Goal: Information Seeking & Learning: Check status

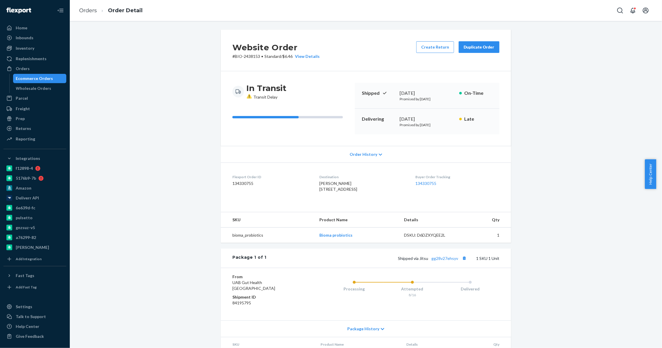
click at [37, 78] on div "Ecommerce Orders" at bounding box center [34, 79] width 37 height 6
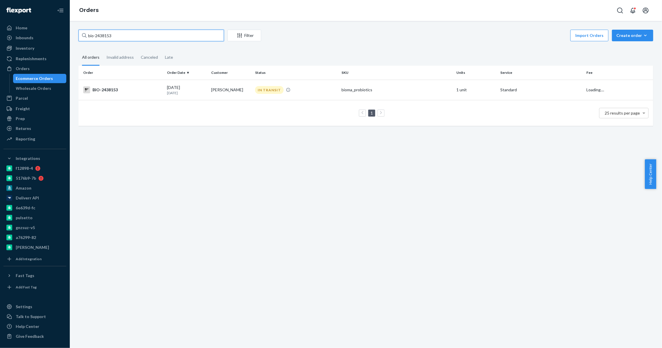
click at [109, 33] on input "bio-2438153" at bounding box center [150, 36] width 145 height 12
paste input "316140"
type input "bio-2316140"
click at [134, 22] on div "bio-2316140 Filter Import Orders Create order Ecommerce order Removal order All…" at bounding box center [366, 184] width 592 height 327
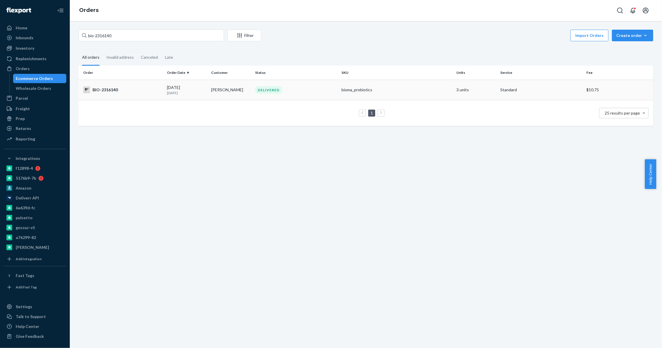
click at [211, 89] on td "Patti Peery" at bounding box center [231, 90] width 44 height 20
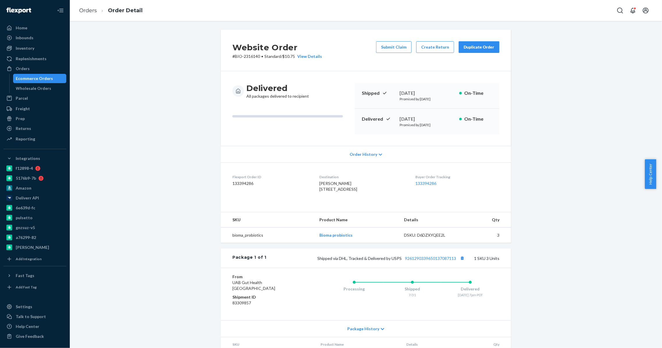
scroll to position [49, 0]
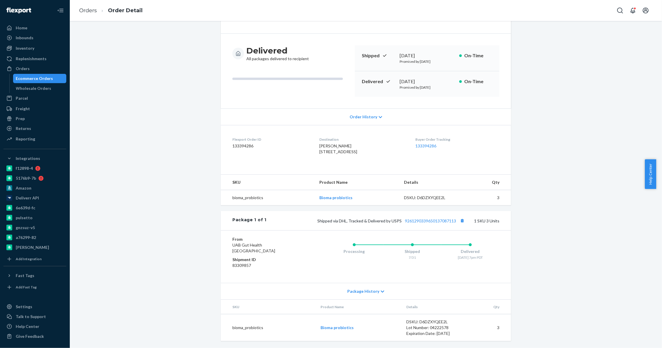
click at [421, 215] on div "Package 1 of 1 Shipped via DHL, Tracked & Delivered by USPS 9261290339650137087…" at bounding box center [366, 220] width 290 height 19
click at [414, 218] on div "Shipped via DHL, Tracked & Delivered by USPS 9261290339650137087113 1 SKU 3 Uni…" at bounding box center [382, 221] width 233 height 8
click at [420, 219] on link "9261290339650137087113" at bounding box center [430, 220] width 51 height 5
click at [39, 75] on div "Ecommerce Orders" at bounding box center [40, 78] width 52 height 8
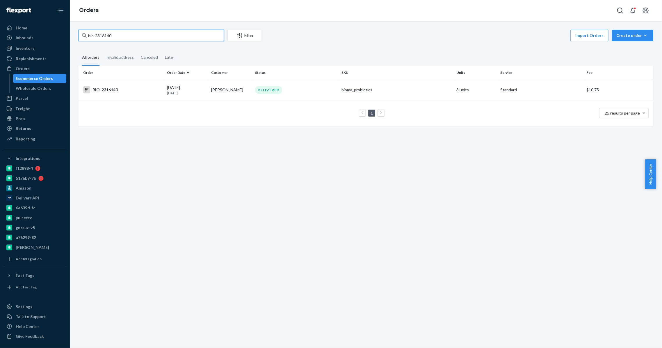
click at [107, 37] on input "bio-2316140" at bounding box center [150, 36] width 145 height 12
paste input "291303"
type input "bio-2291303"
click at [238, 94] on td "Peter Dobberstein" at bounding box center [231, 90] width 44 height 20
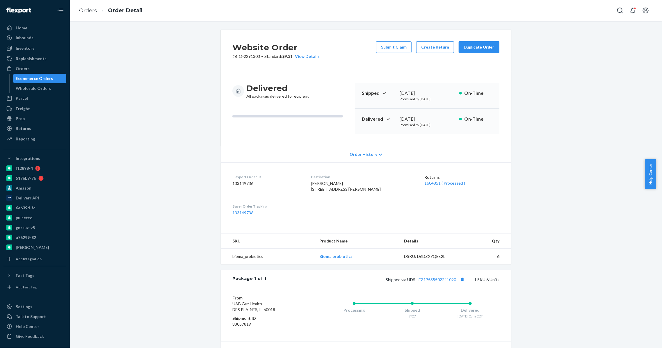
click at [448, 179] on dt "Returns" at bounding box center [461, 177] width 75 height 6
click at [447, 180] on div "Returns 1604851 ( Processed )" at bounding box center [461, 184] width 75 height 20
click at [446, 181] on link "1604851 ( Processed )" at bounding box center [444, 183] width 41 height 5
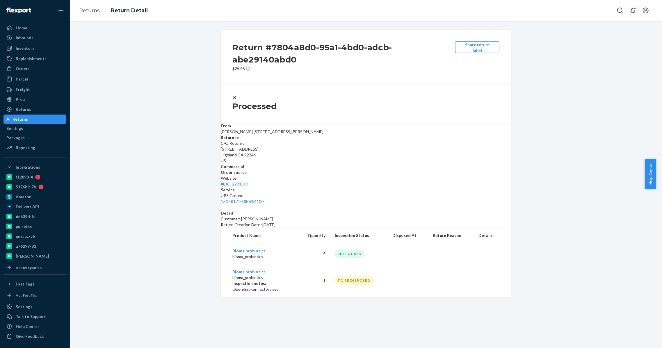
click at [186, 209] on div "Return #7804a8d0-95a1-4bd0-adcb-abe29140abd0 $25.45 Share return label Processe…" at bounding box center [365, 163] width 583 height 267
drag, startPoint x: 186, startPoint y: 209, endPoint x: 182, endPoint y: 198, distance: 12.1
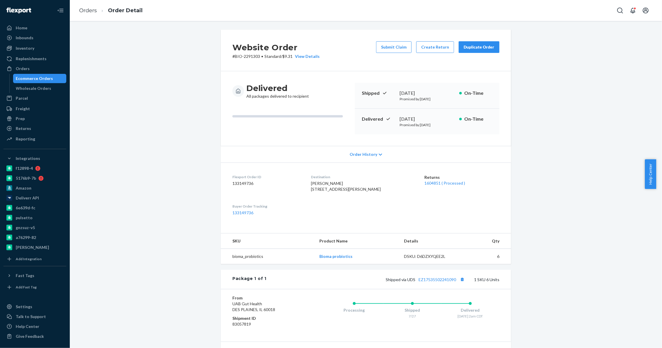
drag, startPoint x: 46, startPoint y: 81, endPoint x: 46, endPoint y: 78, distance: 3.0
click at [46, 81] on div "Ecommerce Orders" at bounding box center [34, 79] width 37 height 6
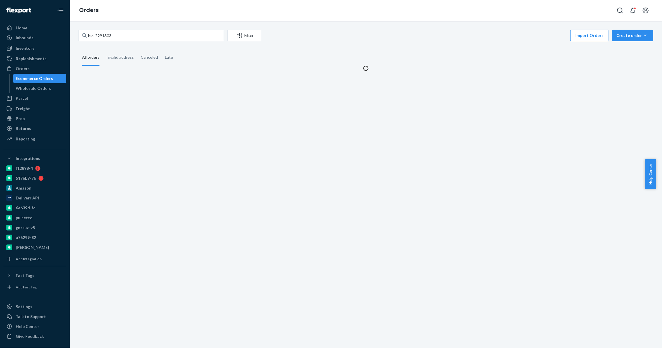
click at [46, 78] on div "Ecommerce Orders" at bounding box center [34, 79] width 37 height 6
click at [107, 33] on input "bio-2291303" at bounding box center [150, 36] width 145 height 12
paste input "376552"
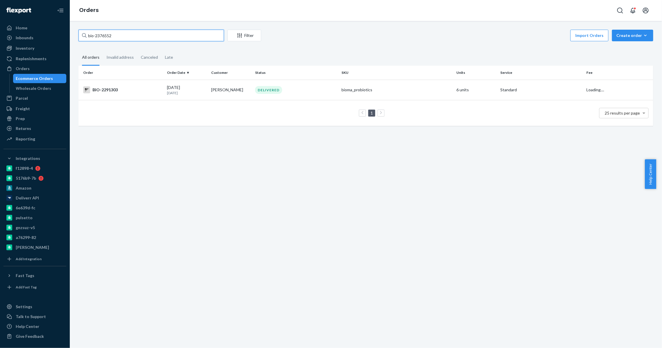
type input "bio-2376552"
click at [115, 24] on div "bio-2376552 Filter Import Orders Create order Ecommerce order Removal order All…" at bounding box center [366, 184] width 592 height 327
click at [254, 92] on div "IN TRANSIT" at bounding box center [296, 90] width 84 height 8
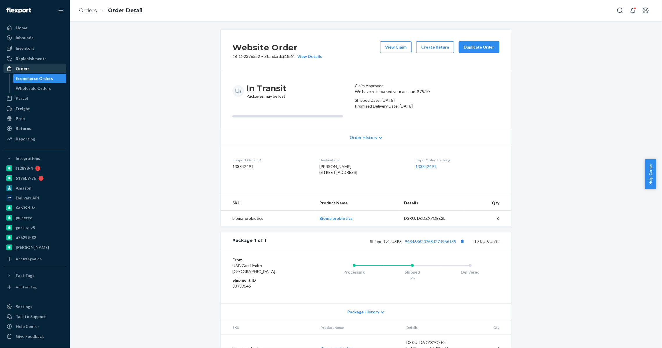
click at [33, 66] on div "Orders" at bounding box center [35, 69] width 62 height 8
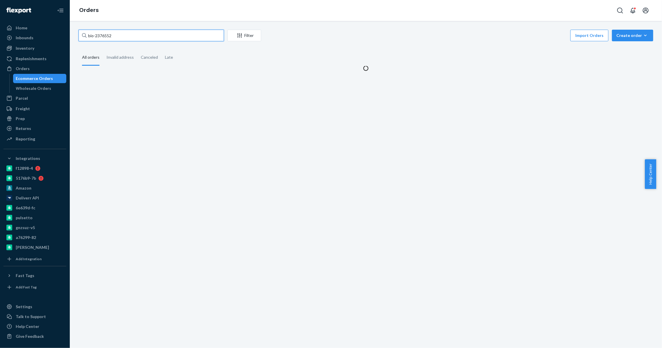
click at [103, 32] on input "bio-2376552" at bounding box center [150, 36] width 145 height 12
paste input "463079"
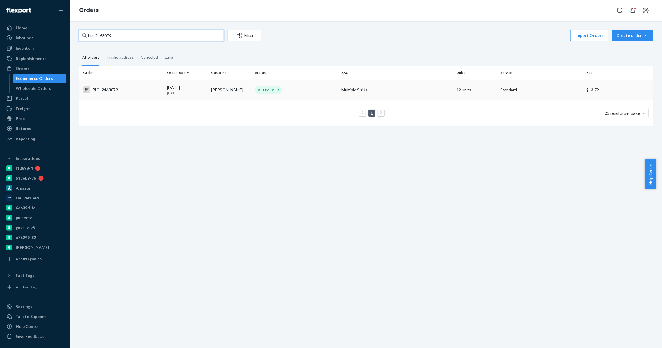
type input "bio-2463079"
click at [210, 94] on td "Andrea Hall" at bounding box center [231, 90] width 44 height 20
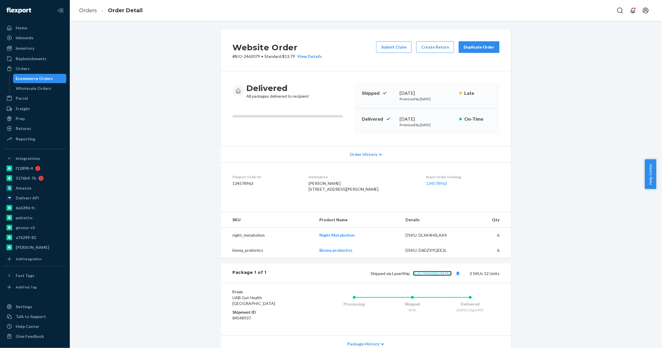
click at [430, 276] on link "1LSCYM1005CN7AX" at bounding box center [432, 273] width 39 height 5
click at [25, 79] on div "Ecommerce Orders" at bounding box center [34, 79] width 37 height 6
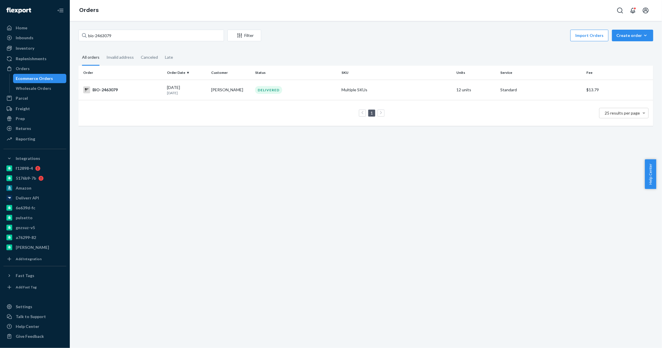
click at [41, 81] on div "Ecommerce Orders" at bounding box center [34, 79] width 37 height 6
click at [103, 36] on input "bio-2463079" at bounding box center [150, 36] width 145 height 12
paste input "40711"
type input "bio-2440711"
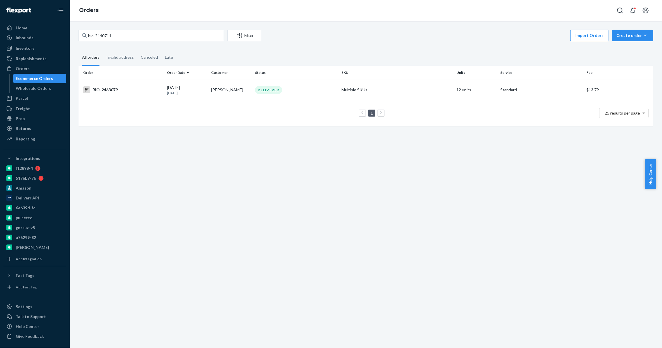
click at [117, 22] on div "bio-2440711 Filter Import Orders Create order Ecommerce order Removal order All…" at bounding box center [366, 184] width 592 height 327
click at [236, 92] on td "Judy Hayburn" at bounding box center [231, 90] width 44 height 20
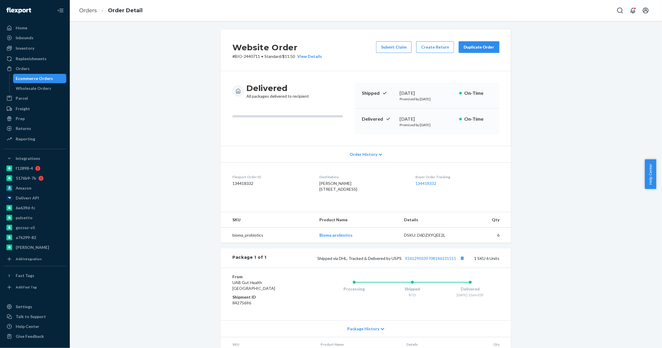
click at [37, 78] on div "Ecommerce Orders" at bounding box center [34, 79] width 37 height 6
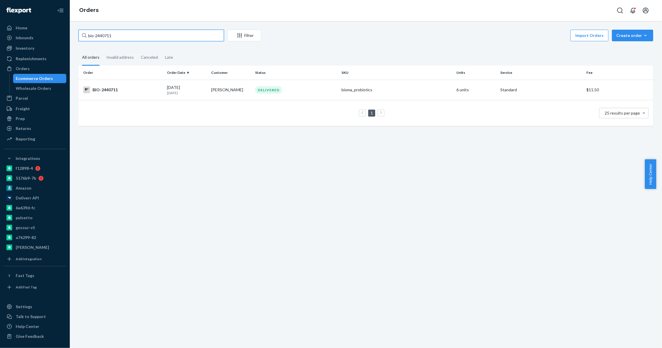
click at [109, 35] on input "bio-2440711" at bounding box center [150, 36] width 145 height 12
paste input "368197"
type input "bio-2368197"
click at [211, 91] on td "Alice Dodson" at bounding box center [231, 90] width 44 height 20
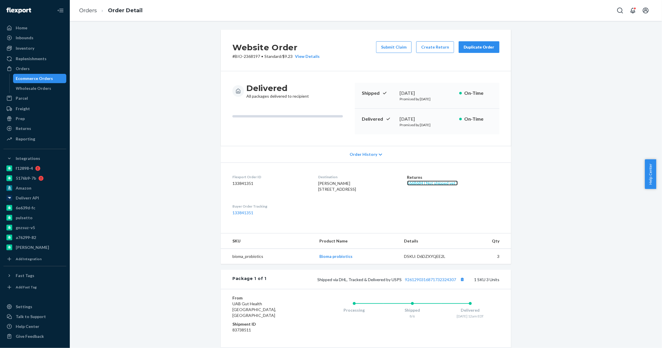
click at [435, 184] on link "1668684 ( Not shipped yet )" at bounding box center [432, 183] width 51 height 5
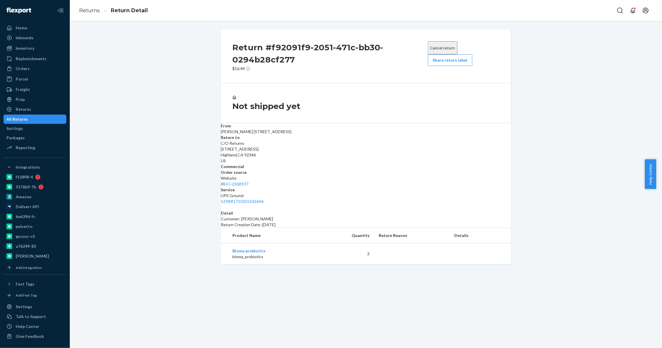
click at [41, 119] on div "All Returns" at bounding box center [35, 119] width 62 height 8
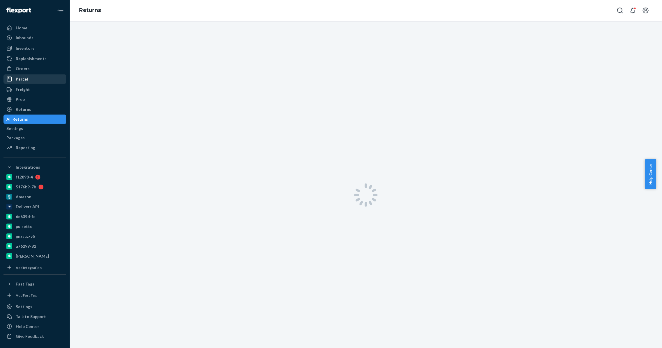
click at [33, 76] on div "Parcel" at bounding box center [35, 79] width 62 height 8
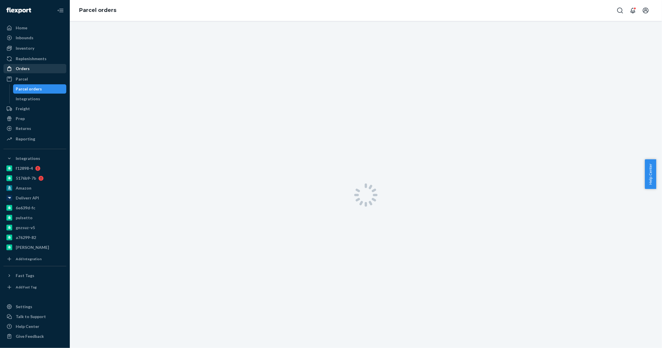
click at [40, 66] on div "Orders" at bounding box center [35, 69] width 62 height 8
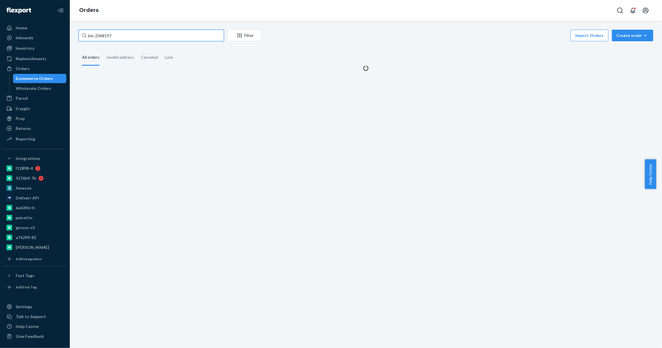
click at [106, 36] on input "bio-2368197" at bounding box center [150, 36] width 145 height 12
paste input "46692"
click at [126, 23] on div "bio-2466927 Filter Import Orders Create order Ecommerce order Removal order All…" at bounding box center [366, 184] width 592 height 327
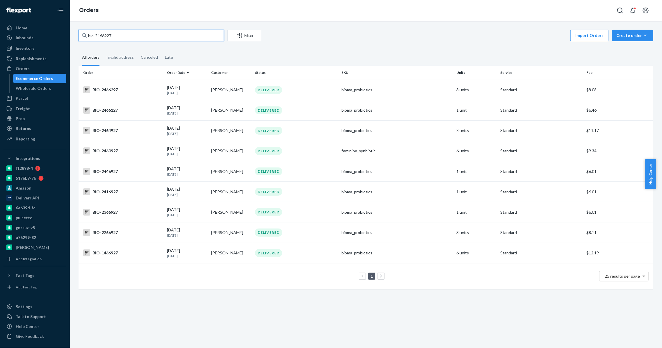
click at [102, 38] on input "bio-2466927" at bounding box center [150, 36] width 145 height 12
paste input "text"
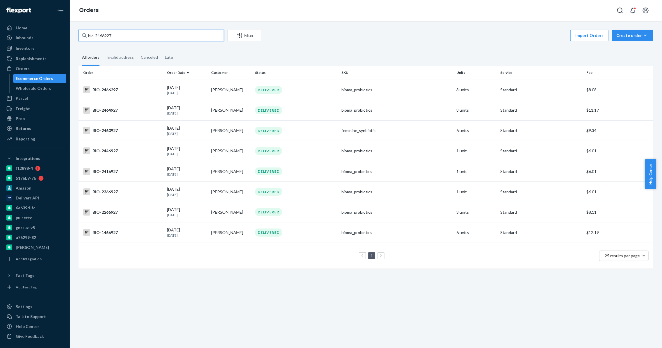
type input "bio-2466927"
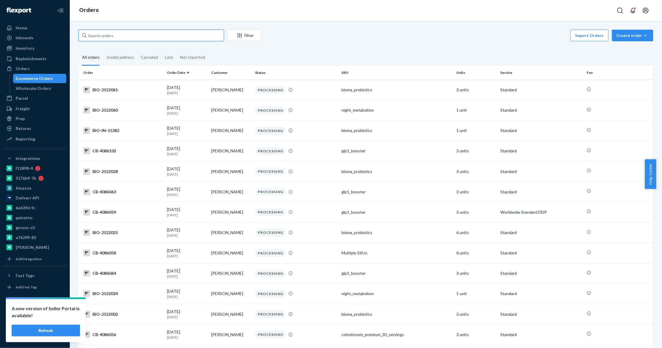
click at [111, 38] on input "text" at bounding box center [150, 36] width 145 height 12
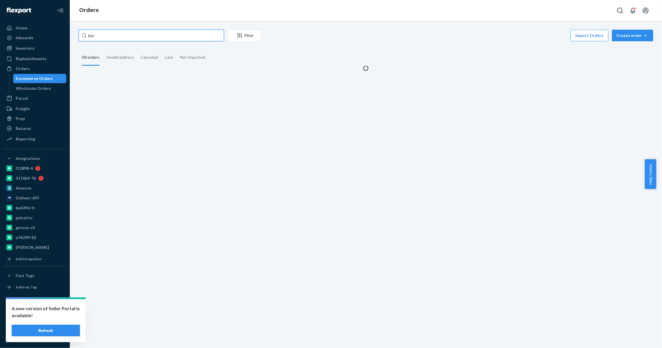
paste input "1968444"
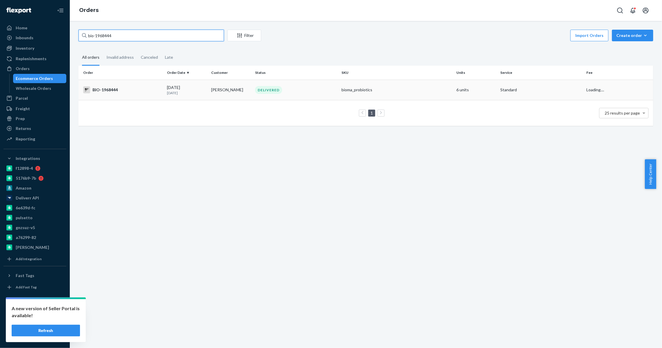
type input "bio-1968444"
click at [230, 94] on td "[PERSON_NAME]" at bounding box center [231, 90] width 44 height 20
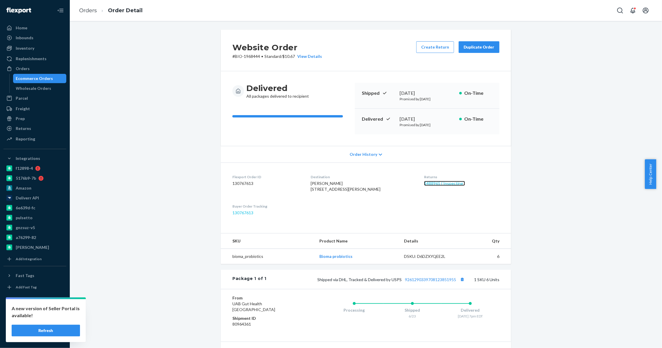
click at [424, 183] on link "1488965 ( Inspecting )" at bounding box center [444, 183] width 41 height 5
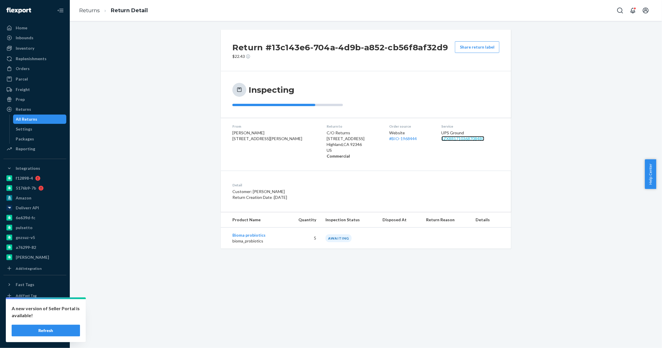
click at [444, 140] on link "1ZX8R1710368708480" at bounding box center [462, 138] width 43 height 5
click at [39, 69] on div "Orders" at bounding box center [35, 69] width 62 height 8
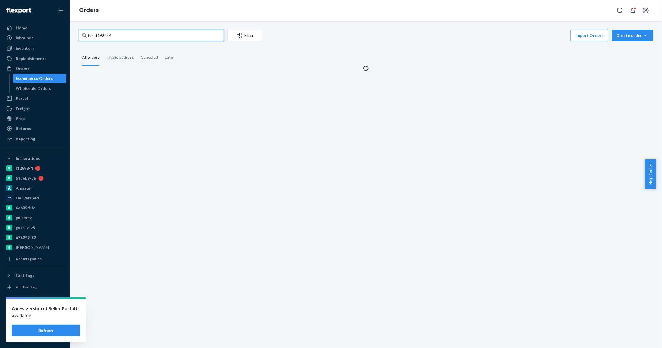
click at [105, 34] on input "bio-1968444" at bounding box center [150, 36] width 145 height 12
paste input "2507480"
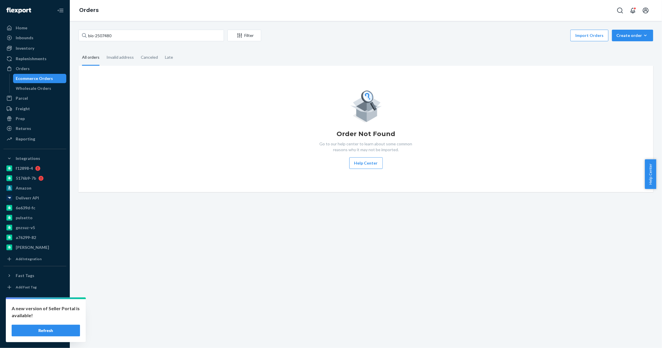
click at [184, 144] on div "Order Not Found Go to our help center to learn about some common reasons why it…" at bounding box center [365, 129] width 565 height 80
click at [117, 34] on input "bio-2507480" at bounding box center [150, 36] width 145 height 12
click at [106, 34] on input "bio-2507480" at bounding box center [150, 36] width 145 height 12
click at [123, 31] on input "bio-2507480" at bounding box center [150, 36] width 145 height 12
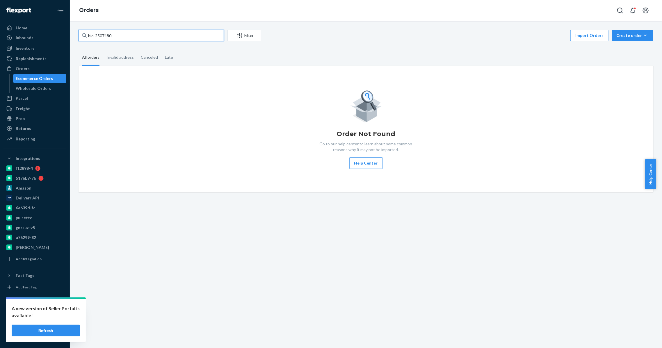
paste input "2507480"
type input "2507480"
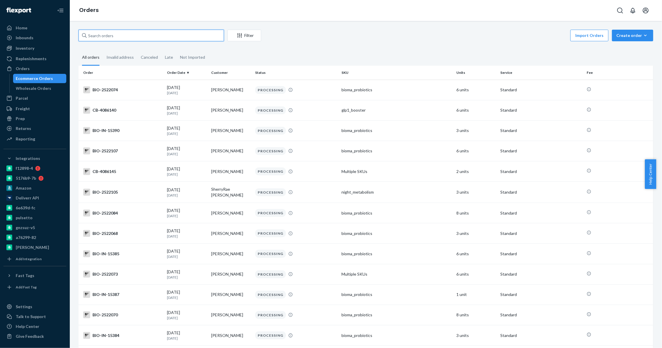
click at [152, 34] on input "text" at bounding box center [150, 36] width 145 height 12
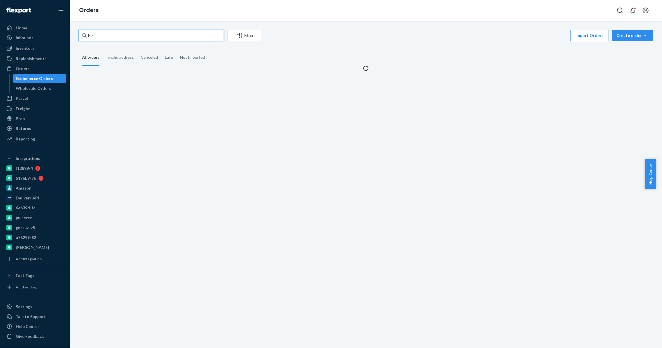
paste input "2507480"
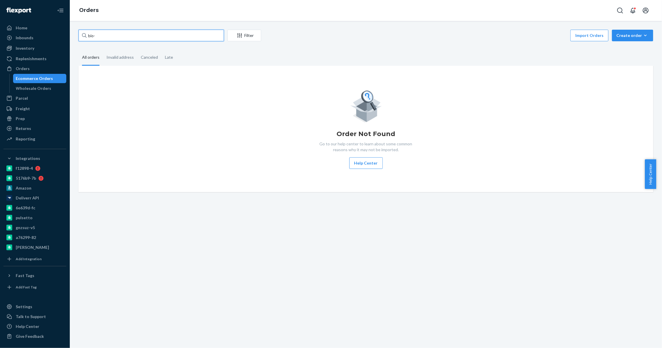
paste input "2507480"
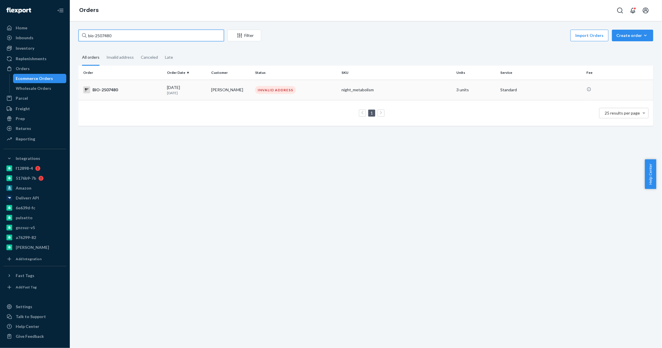
type input "bio-2507480"
click at [188, 87] on div "08/22/2025 2 days ago" at bounding box center [187, 90] width 40 height 11
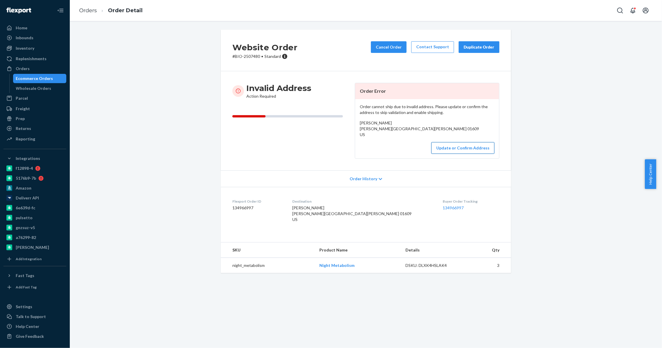
click at [441, 149] on button "Update or Confirm Address" at bounding box center [462, 148] width 63 height 12
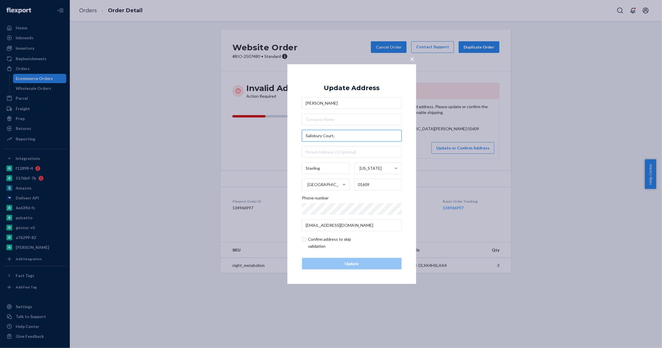
click at [353, 139] on input "Salisbury Court," at bounding box center [352, 136] width 100 height 12
paste input "201 Salisbury St"
paste input "Worcester"
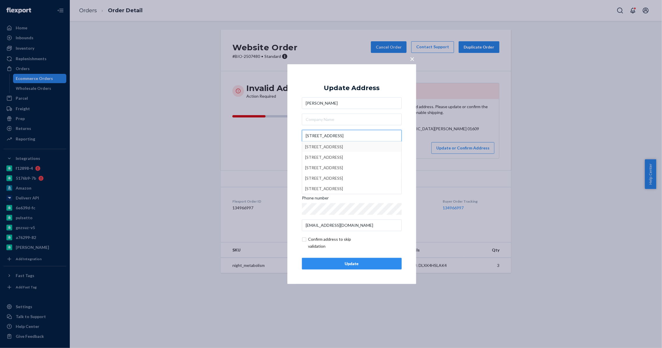
type input "201 Salisbury St Worcester"
type input "Worcester"
type input "201 Salisbury St"
click at [363, 262] on div "Update" at bounding box center [352, 264] width 90 height 6
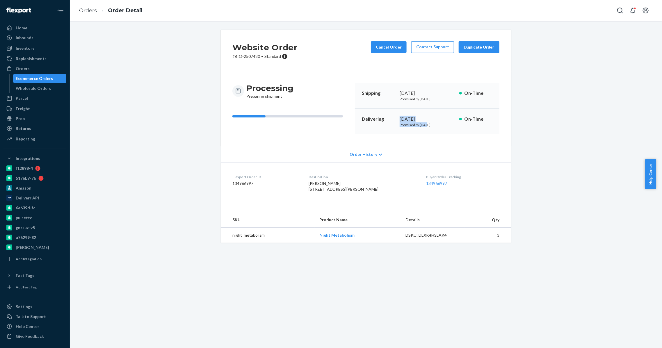
drag, startPoint x: 387, startPoint y: 119, endPoint x: 424, endPoint y: 127, distance: 37.9
click at [424, 127] on div "Delivering September 4, 2025 Promised by September 4, 2025 On-Time" at bounding box center [427, 122] width 144 height 26
click at [414, 142] on div "Processing Preparing shipment Shipping August 25, 2025 Promised by August 25, 2…" at bounding box center [366, 108] width 290 height 75
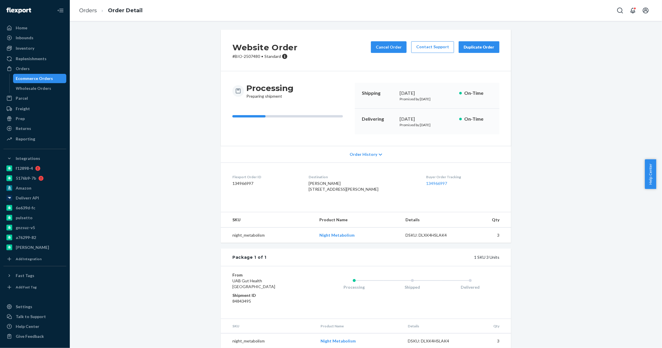
click at [45, 73] on div "Orders Ecommerce Orders Wholesale Orders" at bounding box center [34, 78] width 63 height 29
drag, startPoint x: 151, startPoint y: 110, endPoint x: 143, endPoint y: 80, distance: 30.3
click at [152, 110] on div "Website Order # BIO-2507480 • Standard Cancel Order Contact Support Duplicate O…" at bounding box center [365, 193] width 583 height 326
click at [35, 80] on div "Ecommerce Orders" at bounding box center [34, 79] width 37 height 6
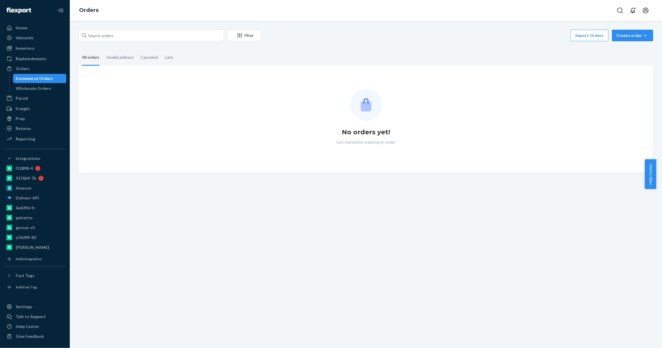
click at [37, 74] on div "Ecommerce Orders" at bounding box center [40, 78] width 52 height 8
click at [37, 74] on link "Ecommerce Orders" at bounding box center [39, 78] width 53 height 9
click at [140, 102] on div "No orders yet! Get started by creating an order" at bounding box center [365, 119] width 565 height 61
click at [116, 32] on input "text" at bounding box center [150, 36] width 145 height 12
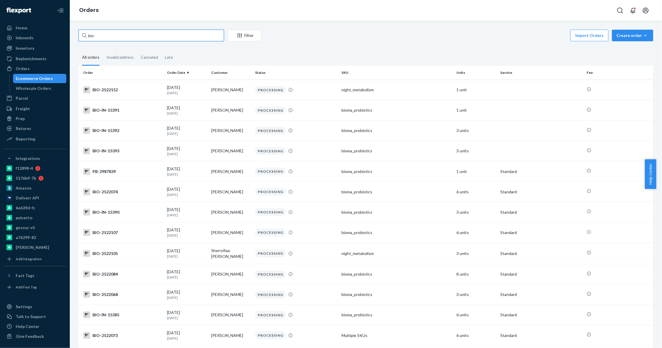
paste input "2441313"
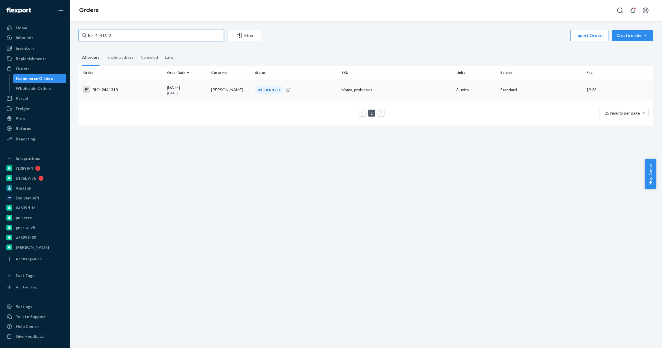
type input "bio-2441313"
click at [228, 96] on td "Justin May" at bounding box center [231, 90] width 44 height 20
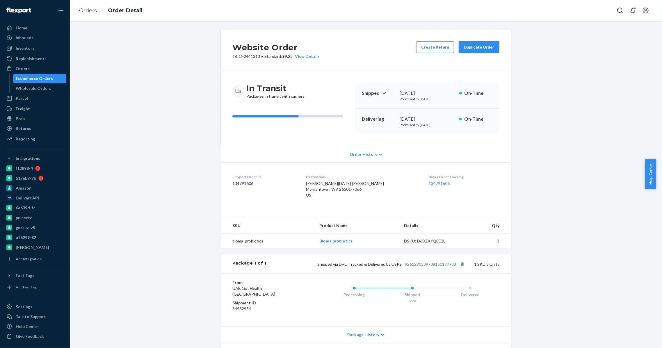
click at [415, 266] on div "Shipped via DHL, Tracked & Delivered by USPS 9261290339708150177783 1 SKU 3 Uni…" at bounding box center [382, 264] width 233 height 8
click at [417, 267] on link "9261290339708150177783" at bounding box center [430, 264] width 51 height 5
click at [42, 77] on div "Ecommerce Orders" at bounding box center [34, 79] width 37 height 6
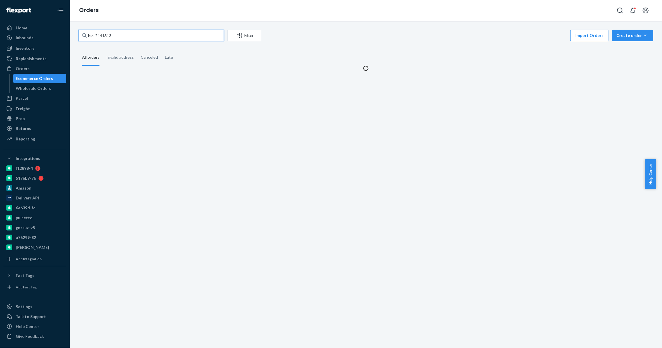
click at [110, 32] on input "bio-2441313" at bounding box center [150, 36] width 145 height 12
paste input "353101"
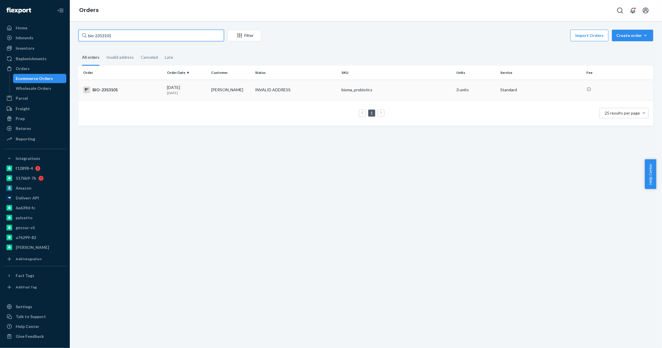
type input "bio-2353101"
click at [165, 85] on td "08/04/2025 20 days ago" at bounding box center [187, 90] width 44 height 20
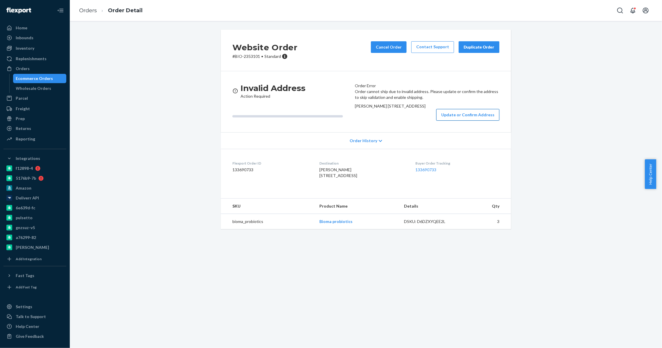
click at [462, 121] on button "Update or Confirm Address" at bounding box center [467, 115] width 63 height 12
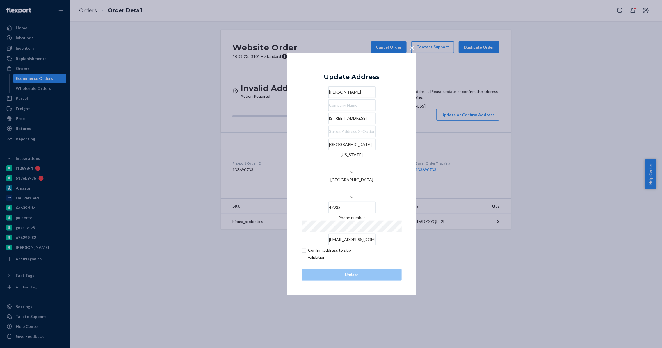
click at [367, 124] on input "11O1 S Glenway Drive," at bounding box center [351, 118] width 47 height 12
paste input "01 S Glenway Drive"
paste input "CRAWFORDSVILLE"
type input "1101 Glenway Dr"
drag, startPoint x: 354, startPoint y: 139, endPoint x: 267, endPoint y: 145, distance: 87.1
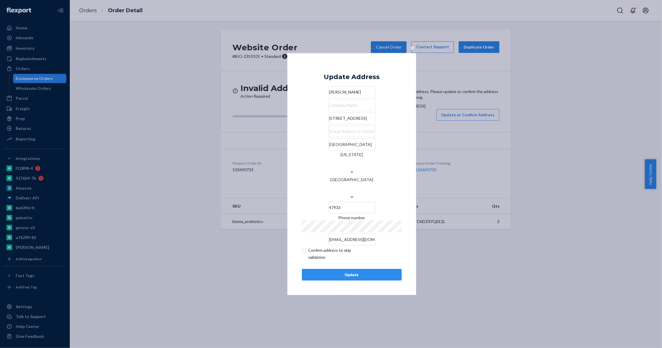
click at [267, 145] on div "× Update Address Melanie Cravens 1101 Glenway Dr Crawfordsville Indiana United …" at bounding box center [331, 174] width 662 height 348
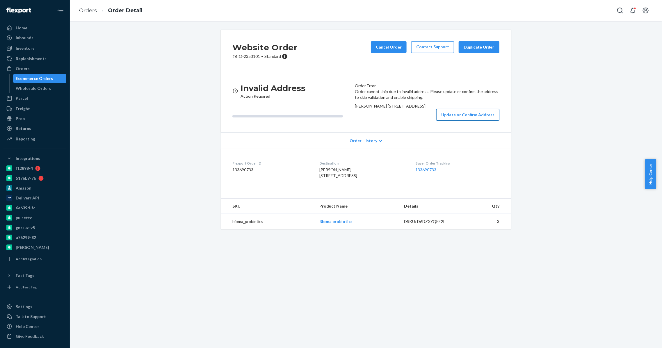
click at [445, 121] on button "Update or Confirm Address" at bounding box center [467, 115] width 63 height 12
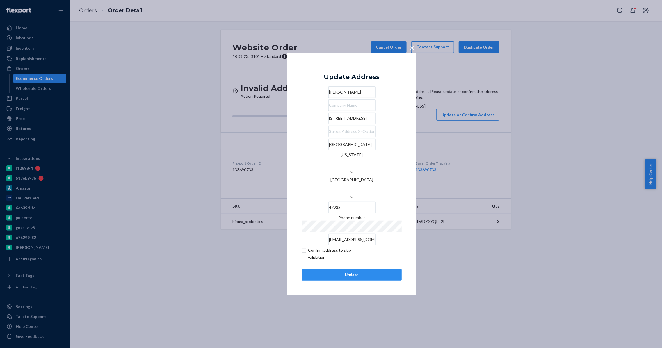
click at [360, 124] on input "1101 Glenway Dr" at bounding box center [351, 118] width 47 height 12
click at [366, 144] on div "Melanie Cravens 1101 Glenway Dr Crawfordsville Indiana United States 47933 Phon…" at bounding box center [352, 165] width 100 height 159
click at [367, 124] on input "1101 Glenway Dr" at bounding box center [351, 118] width 47 height 12
paste input "1101 S Glenway Drive CRAWFORDSVILLE"
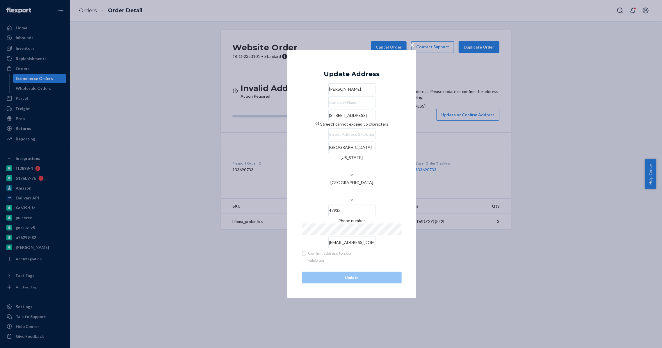
scroll to position [0, 27]
paste input "text"
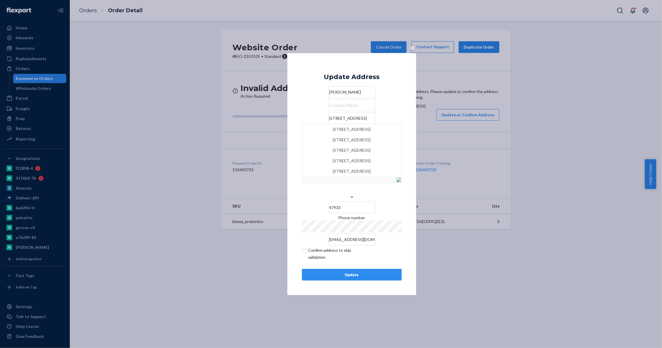
click at [334, 124] on input "1101 S Glenway Drive CRAWFORDSVILLE" at bounding box center [351, 118] width 47 height 12
type input "1101 S Glenway Drive CRAWFORDSVILLE"
click at [327, 272] on div "Update" at bounding box center [352, 275] width 90 height 6
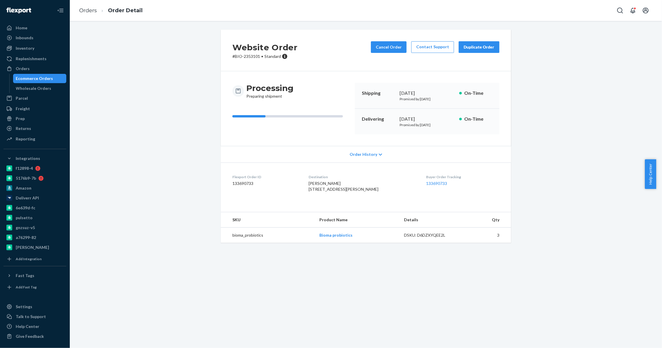
click at [58, 81] on div "Ecommerce Orders" at bounding box center [40, 78] width 52 height 8
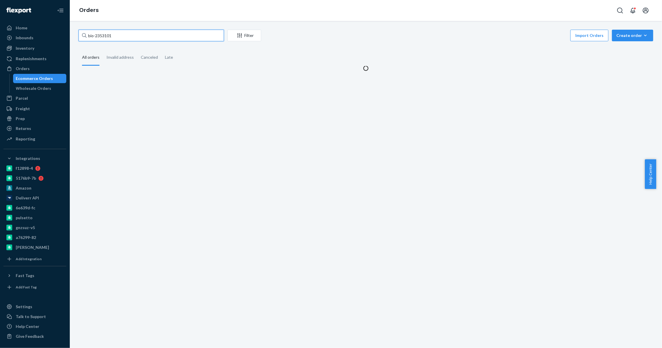
click at [102, 37] on input "bio-2353101" at bounding box center [150, 36] width 145 height 12
paste input "5433"
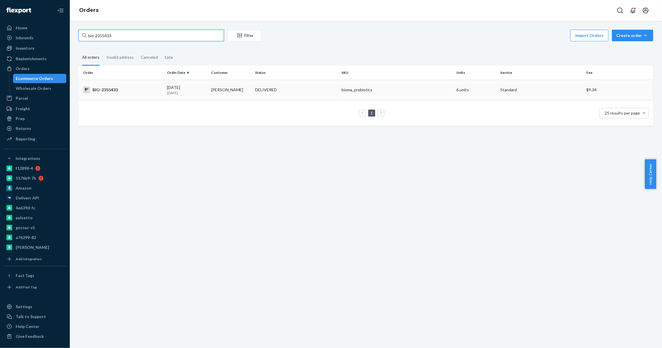
type input "bio-2355433"
click at [184, 86] on div "08/05/2025 19 days ago" at bounding box center [187, 90] width 40 height 11
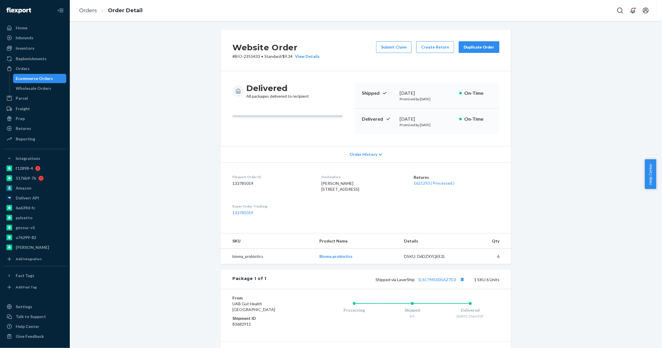
drag, startPoint x: 441, startPoint y: 179, endPoint x: 434, endPoint y: 194, distance: 16.5
click at [441, 179] on div "Returns 1621293 ( Processed )" at bounding box center [456, 184] width 86 height 20
click at [440, 184] on link "1621293 ( Processed )" at bounding box center [433, 183] width 41 height 5
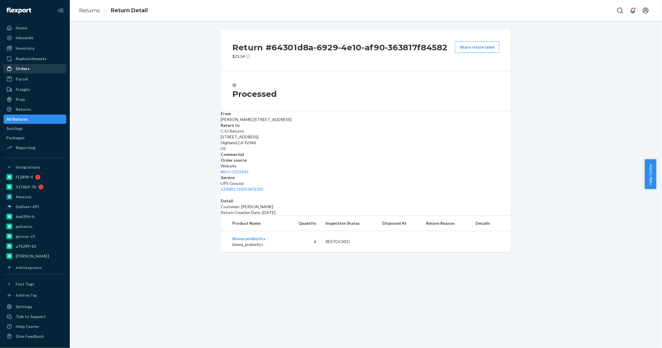
click at [30, 70] on div "Orders" at bounding box center [35, 69] width 62 height 8
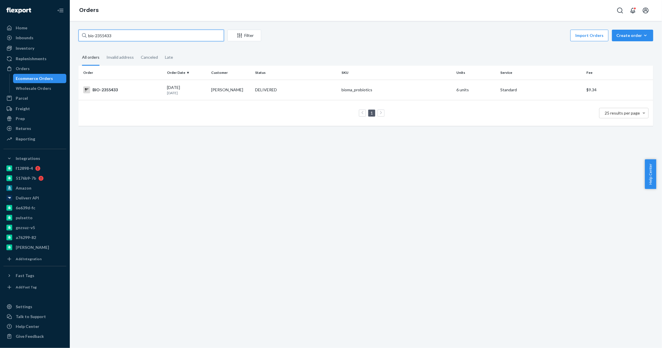
click at [109, 34] on input "bio-2355433" at bounding box center [150, 36] width 145 height 12
paste input "66198"
type input "bio-2366198"
click at [209, 93] on td "Dale Knutson" at bounding box center [231, 90] width 44 height 20
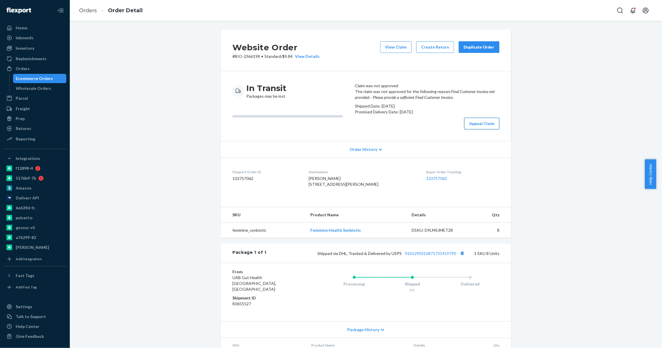
click at [472, 129] on button "Appeal Claim" at bounding box center [481, 124] width 35 height 12
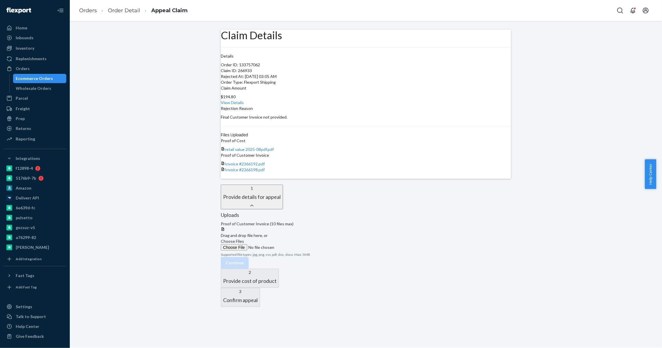
scroll to position [11, 0]
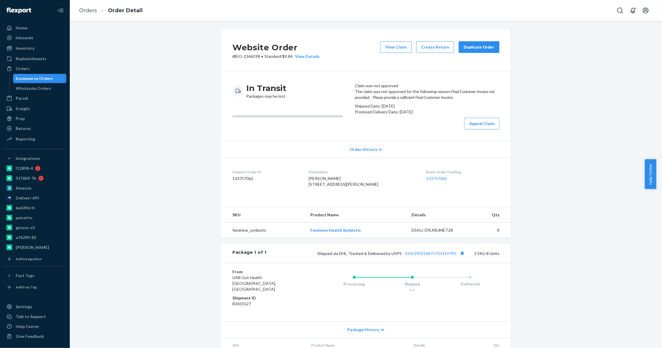
click at [34, 79] on div "Ecommerce Orders" at bounding box center [34, 79] width 37 height 6
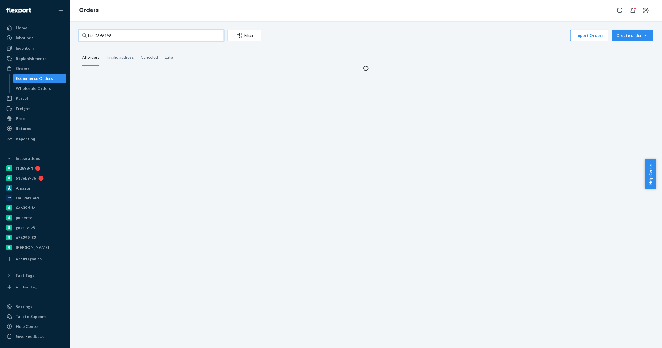
click at [119, 36] on input "bio-2366198" at bounding box center [150, 36] width 145 height 12
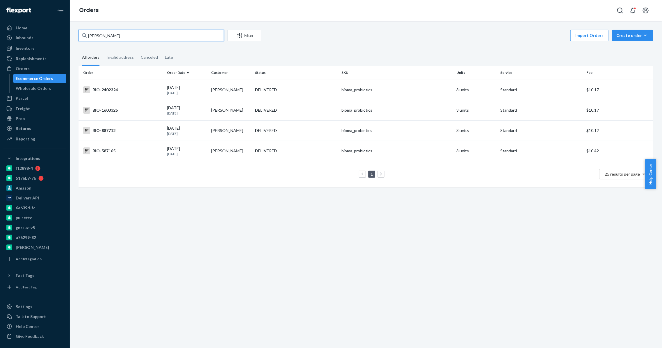
paste input "Todd Lubiens"
type input "Todd Lubiens"
click at [221, 88] on td "Todd Lubiens" at bounding box center [231, 90] width 44 height 20
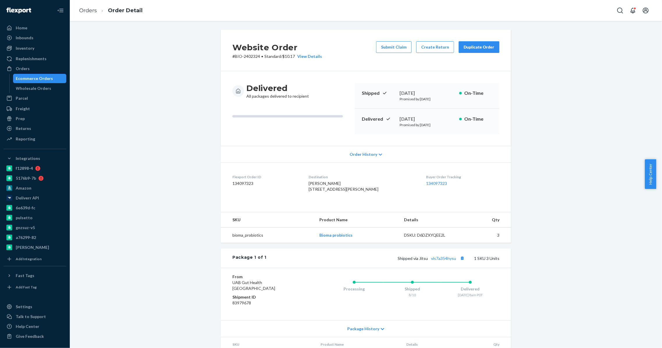
click at [254, 54] on p "# BIO-2402324 • Standard / $10.17 View Details" at bounding box center [277, 56] width 90 height 6
copy p "2402324"
drag, startPoint x: 57, startPoint y: 76, endPoint x: 72, endPoint y: 76, distance: 15.1
click at [57, 76] on div "Ecommerce Orders" at bounding box center [40, 78] width 52 height 8
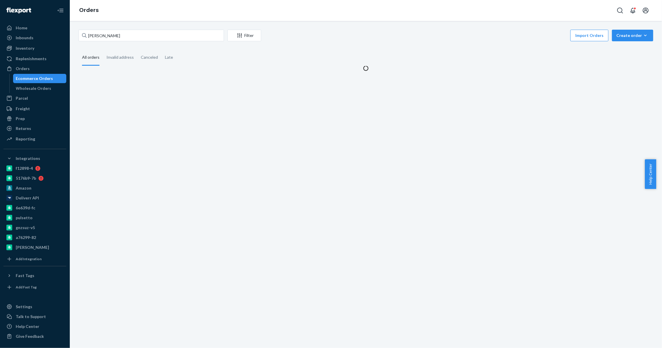
click at [167, 119] on div "Todd Lubiens Filter Import Orders Create order Ecommerce order Removal order Al…" at bounding box center [366, 184] width 592 height 327
click at [106, 37] on input "Todd Lubiens" at bounding box center [150, 36] width 145 height 12
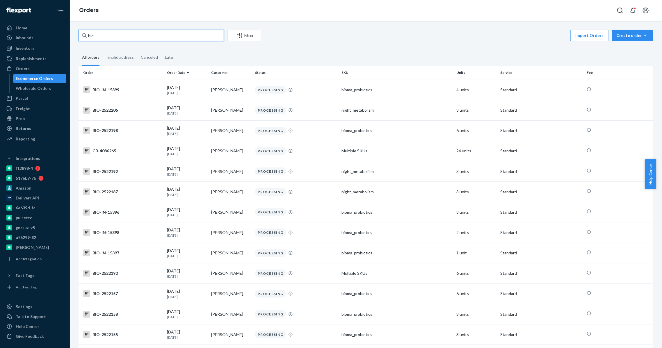
paste input "2414430"
click at [106, 37] on input "bio-2414430" at bounding box center [150, 36] width 145 height 12
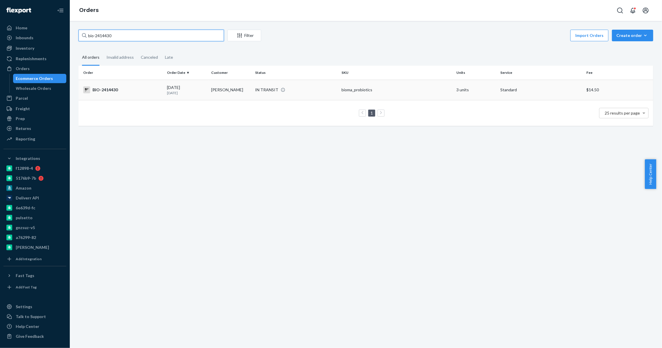
type input "bio-2414430"
click at [231, 99] on td "Sandra Hanamoto" at bounding box center [231, 90] width 44 height 20
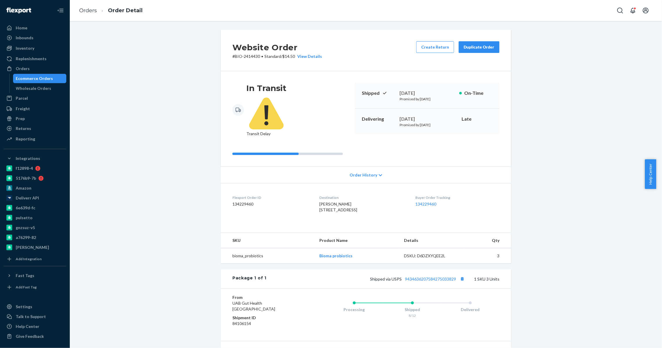
click at [40, 73] on div "Orders Ecommerce Orders Wholesale Orders" at bounding box center [34, 78] width 63 height 29
click at [40, 80] on div "Ecommerce Orders" at bounding box center [34, 79] width 37 height 6
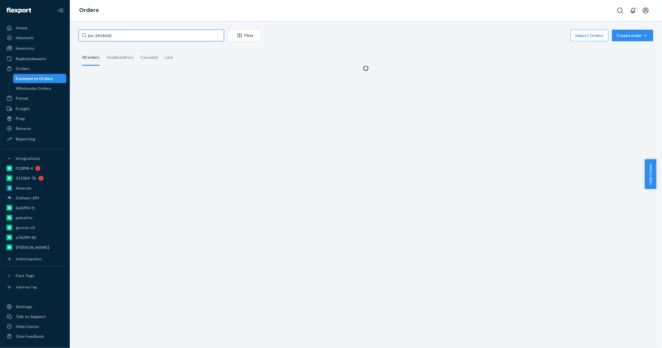
click at [106, 36] on input "bio-2414430" at bounding box center [150, 36] width 145 height 12
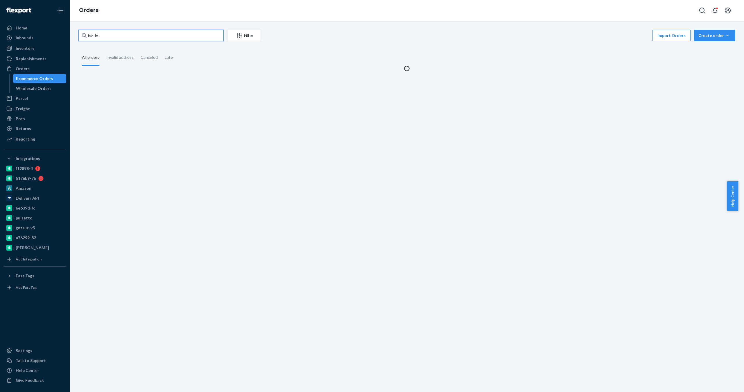
paste input "15165"
click at [179, 32] on input "bio-in-15165" at bounding box center [150, 36] width 145 height 12
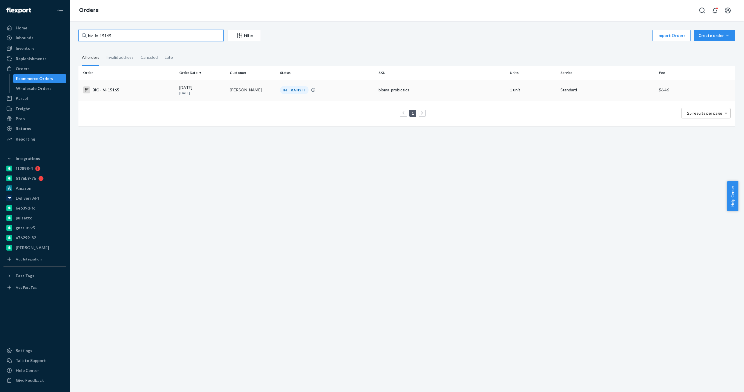
type input "bio-in-15165"
click at [229, 97] on td "Ronalee Cook" at bounding box center [253, 90] width 50 height 20
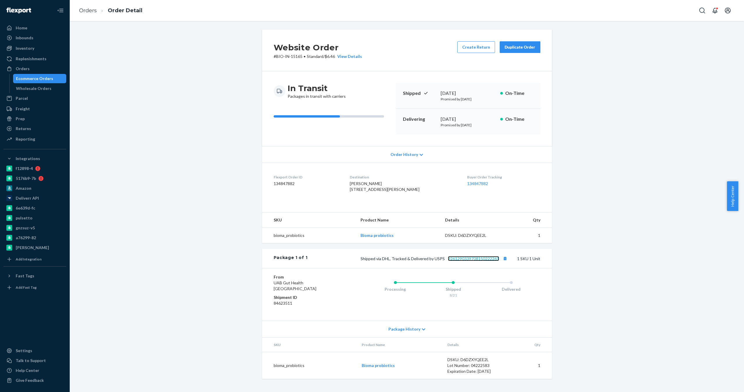
click at [471, 261] on link "9261290339708150222261" at bounding box center [473, 258] width 51 height 5
